Goal: Task Accomplishment & Management: Manage account settings

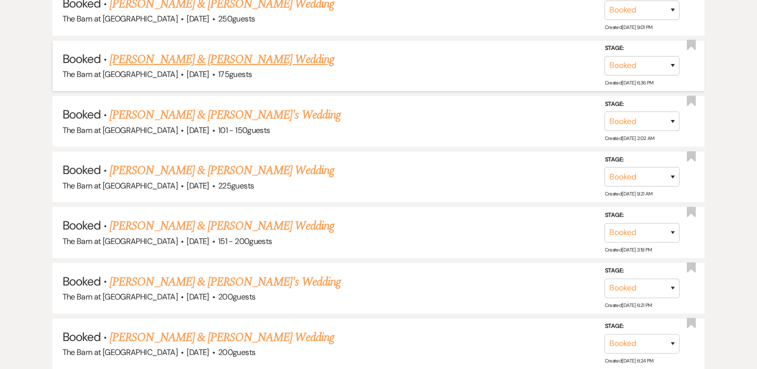
scroll to position [701, 0]
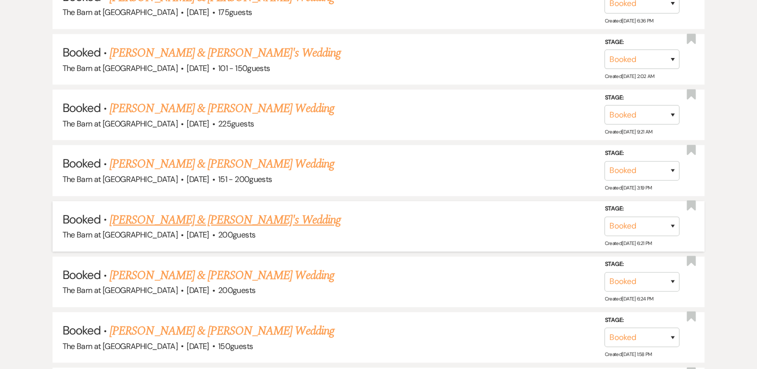
click at [194, 217] on link "[PERSON_NAME] & [PERSON_NAME]'s Wedding" at bounding box center [225, 220] width 231 height 18
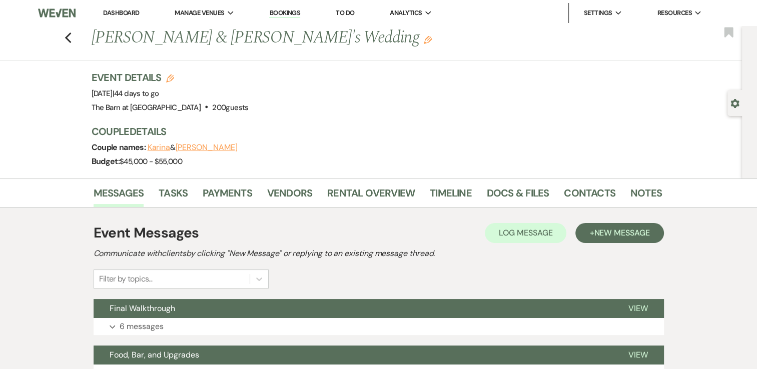
scroll to position [150, 0]
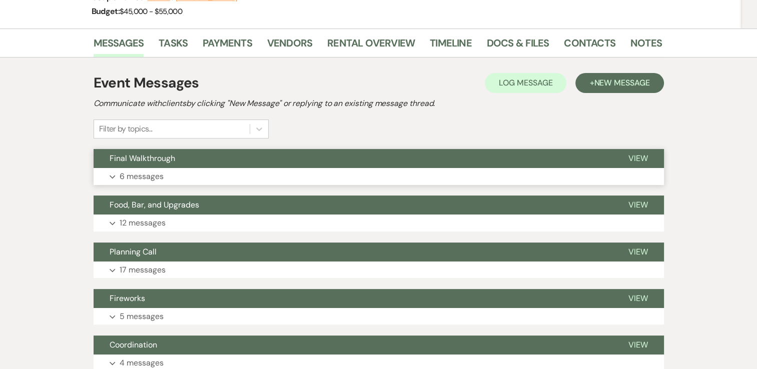
click at [113, 178] on icon "Expand" at bounding box center [113, 177] width 6 height 4
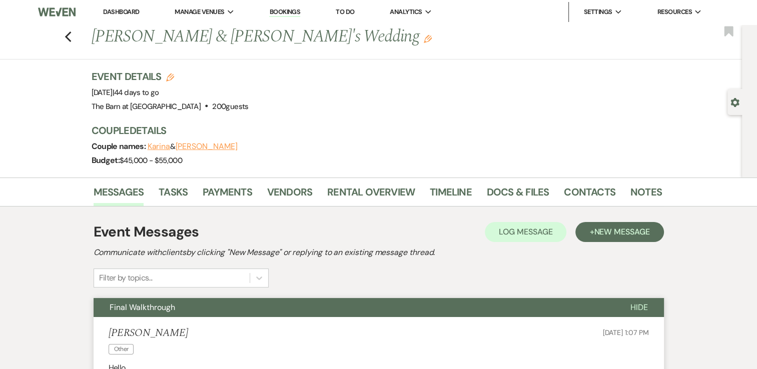
scroll to position [0, 0]
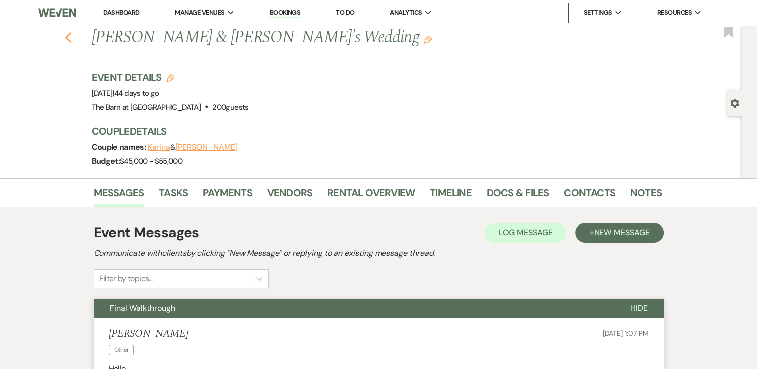
click at [72, 36] on icon "Previous" at bounding box center [69, 38] width 8 height 12
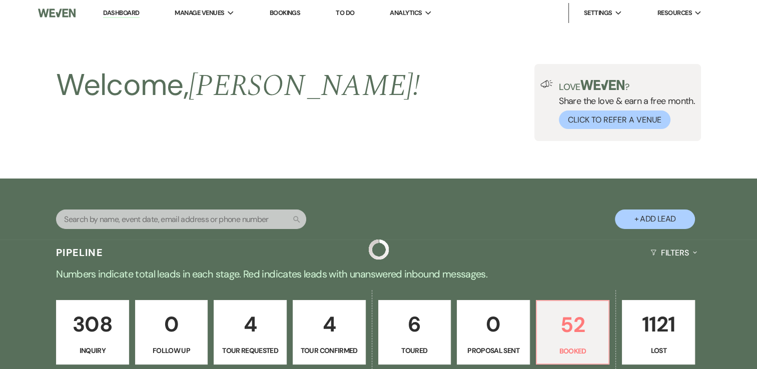
scroll to position [701, 0]
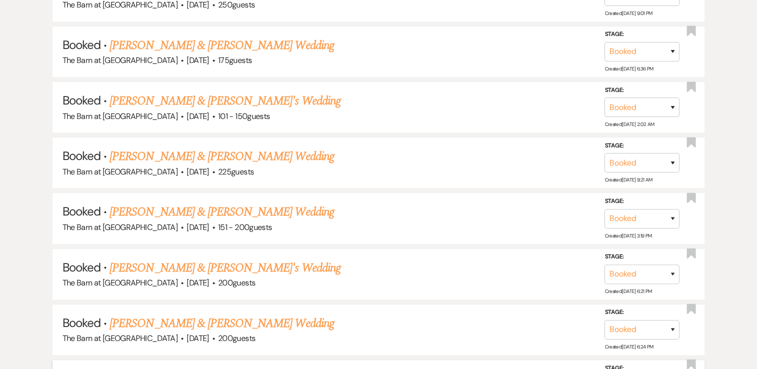
scroll to position [801, 0]
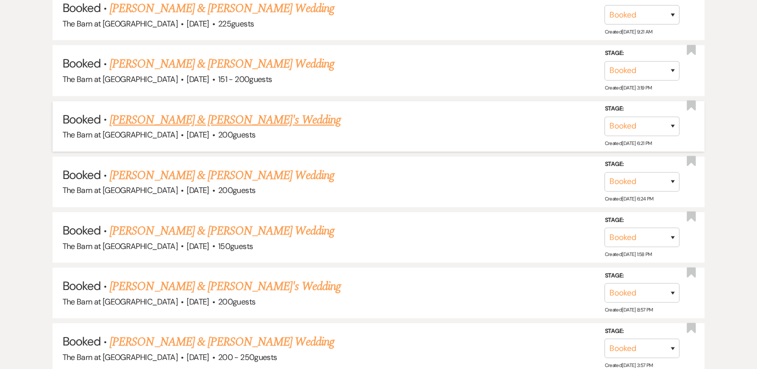
click at [204, 120] on link "[PERSON_NAME] & [PERSON_NAME]'s Wedding" at bounding box center [225, 120] width 231 height 18
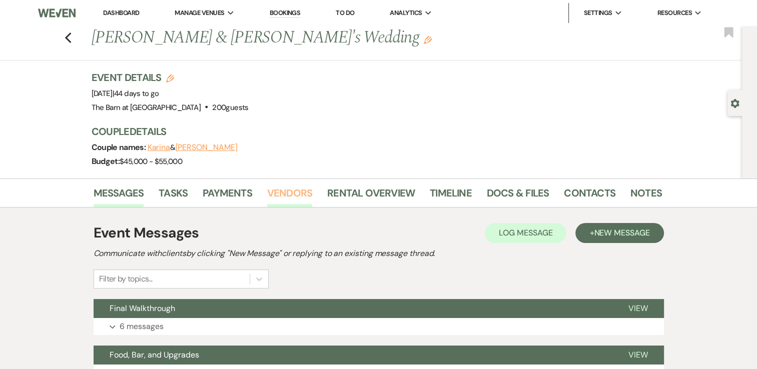
click at [293, 189] on link "Vendors" at bounding box center [289, 196] width 45 height 22
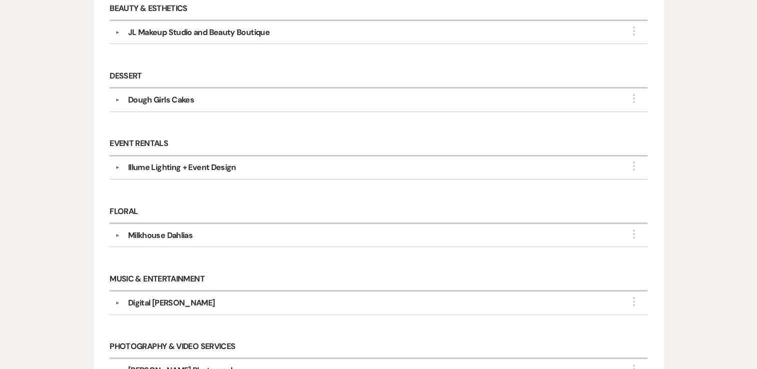
scroll to position [300, 0]
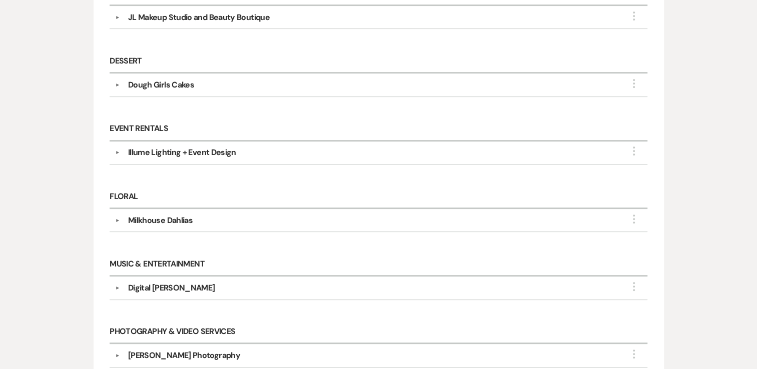
click at [129, 152] on div "Illume Lighting + Event Design" at bounding box center [182, 153] width 108 height 12
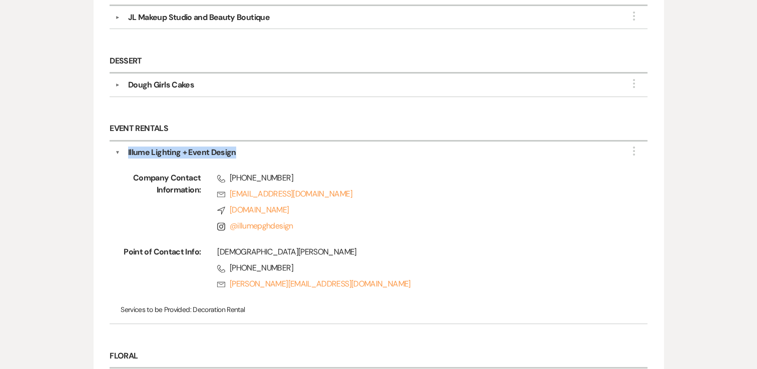
drag, startPoint x: 128, startPoint y: 150, endPoint x: 234, endPoint y: 153, distance: 106.2
click at [234, 153] on div "Illume Lighting + Event Design" at bounding box center [182, 153] width 108 height 12
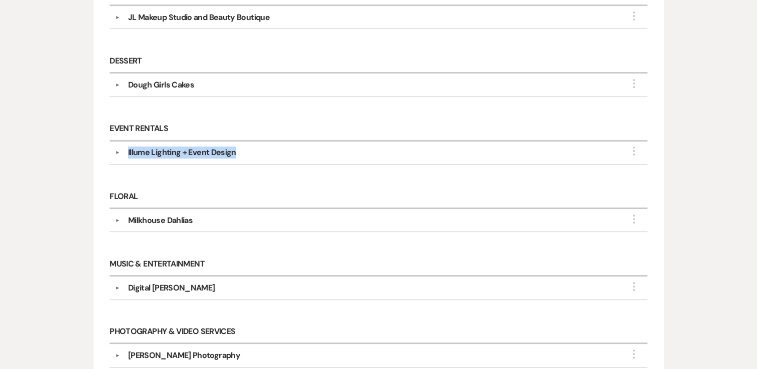
drag, startPoint x: 234, startPoint y: 153, endPoint x: 228, endPoint y: 153, distance: 6.0
copy div "Illume Lighting + Event Design"
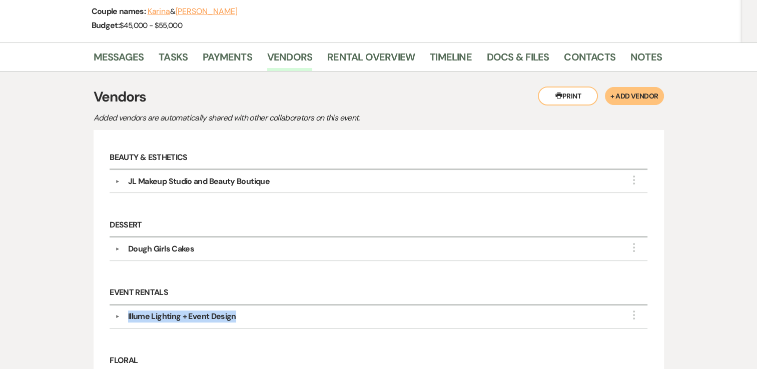
scroll to position [100, 0]
